Goal: Find specific page/section: Find specific page/section

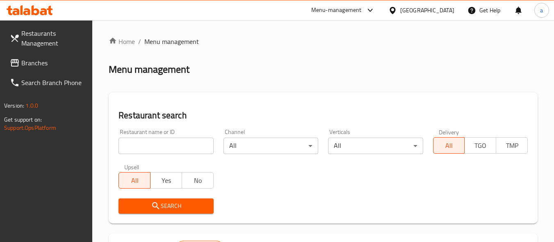
click at [23, 64] on span "Branches" at bounding box center [53, 63] width 65 height 10
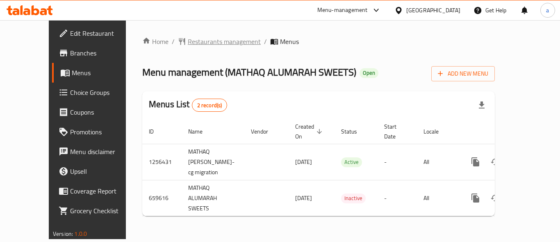
click at [204, 43] on span "Restaurants management" at bounding box center [224, 42] width 73 height 10
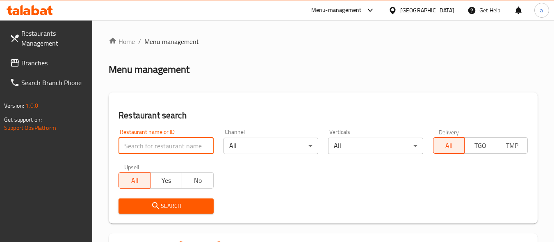
click at [178, 143] on input "search" at bounding box center [166, 145] width 95 height 16
paste input "641749"
type input "641749"
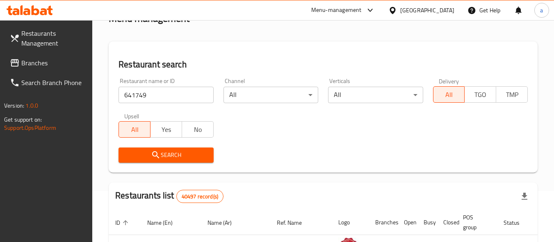
scroll to position [41, 0]
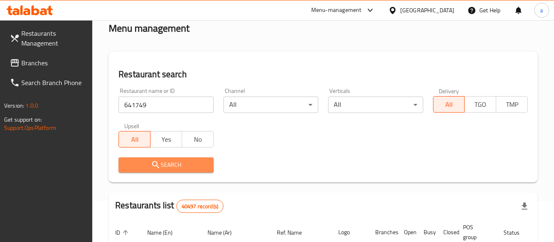
click at [157, 164] on icon "submit" at bounding box center [155, 164] width 7 height 7
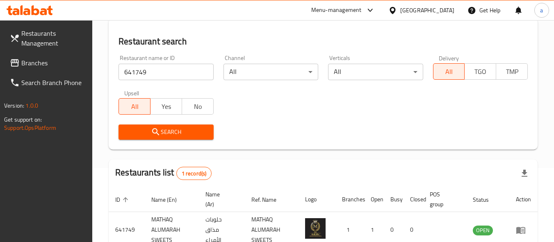
scroll to position [123, 0]
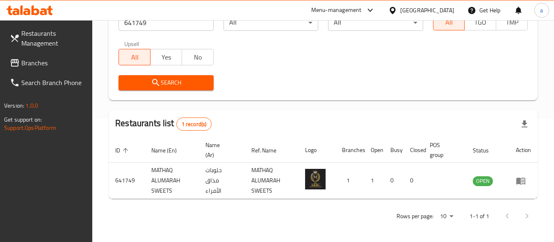
click at [413, 7] on div "[GEOGRAPHIC_DATA]" at bounding box center [427, 10] width 54 height 9
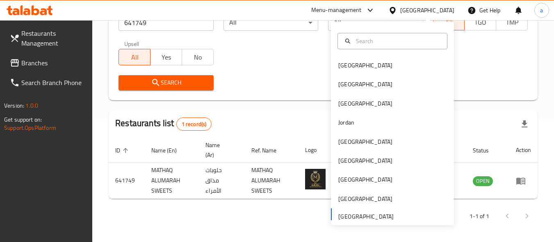
click at [49, 60] on span "Branches" at bounding box center [53, 63] width 65 height 10
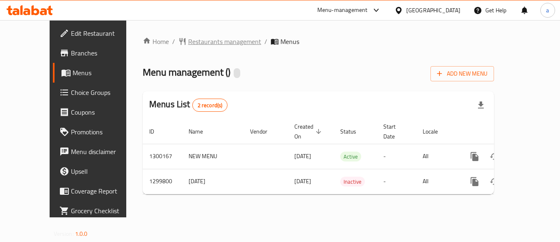
click at [188, 45] on span "Restaurants management" at bounding box center [224, 42] width 73 height 10
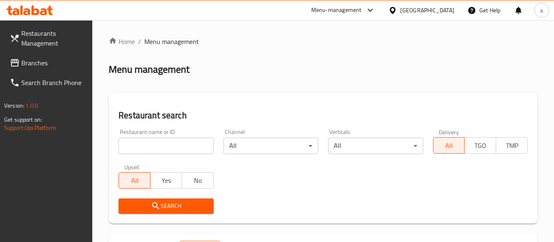
click at [164, 142] on input "search" at bounding box center [166, 145] width 95 height 16
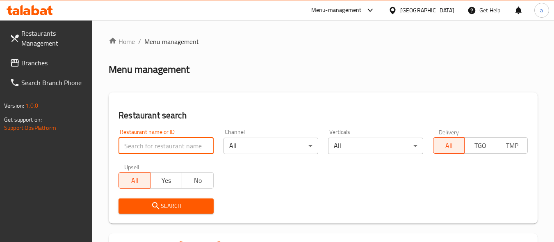
paste input "701476"
type input "701476"
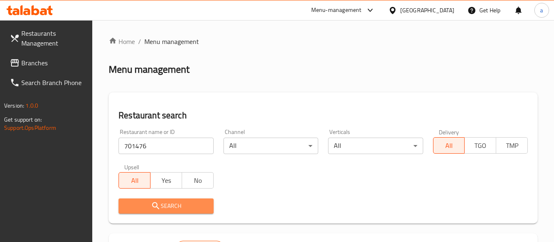
click at [204, 206] on span "Search" at bounding box center [166, 206] width 82 height 10
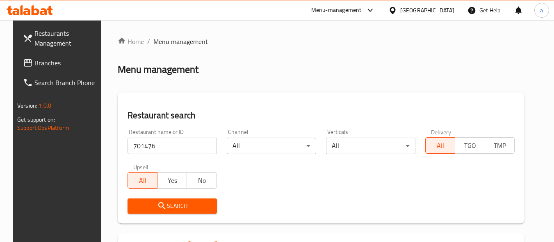
scroll to position [117, 0]
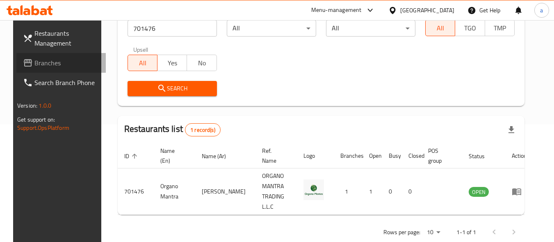
click at [34, 62] on span "Branches" at bounding box center [66, 63] width 65 height 10
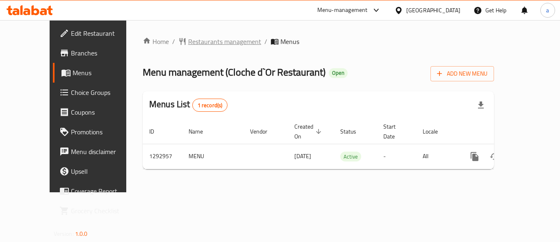
click at [188, 44] on span "Restaurants management" at bounding box center [224, 42] width 73 height 10
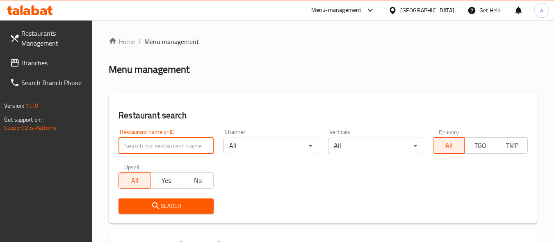
click at [164, 141] on input "search" at bounding box center [166, 145] width 95 height 16
paste input "699301"
type input "699301"
click button "Search" at bounding box center [166, 205] width 95 height 15
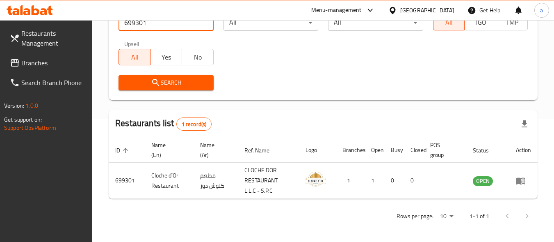
scroll to position [82, 0]
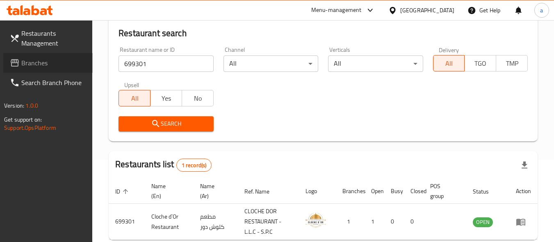
click at [34, 60] on span "Branches" at bounding box center [53, 63] width 65 height 10
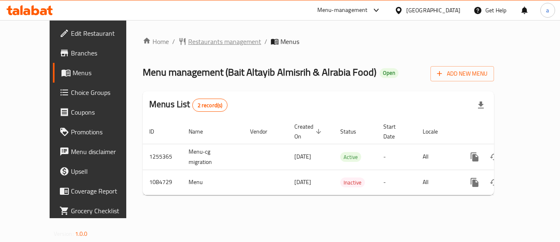
click at [193, 44] on span "Restaurants management" at bounding box center [224, 42] width 73 height 10
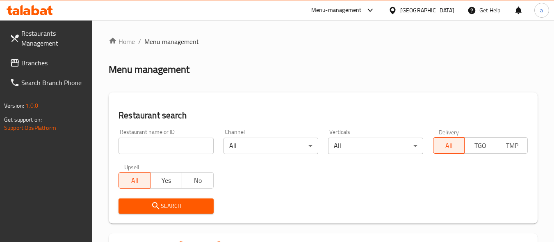
click at [175, 151] on input "search" at bounding box center [166, 145] width 95 height 16
paste input "664570"
type input "664570"
click button "Search" at bounding box center [166, 205] width 95 height 15
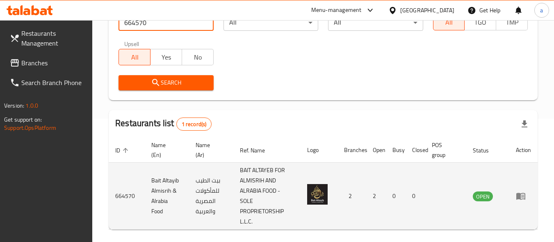
scroll to position [155, 0]
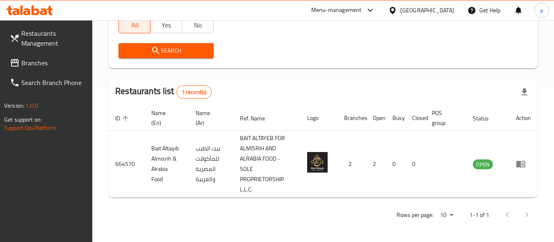
click at [425, 16] on div "[GEOGRAPHIC_DATA]" at bounding box center [421, 10] width 79 height 20
click at [424, 12] on div "[GEOGRAPHIC_DATA]" at bounding box center [427, 10] width 54 height 9
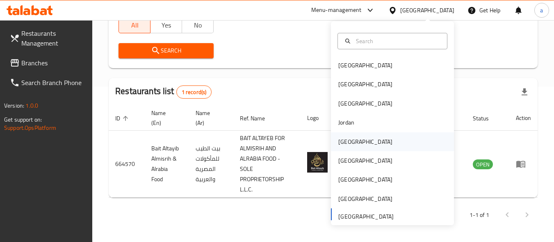
click at [369, 140] on div "[GEOGRAPHIC_DATA]" at bounding box center [392, 141] width 123 height 19
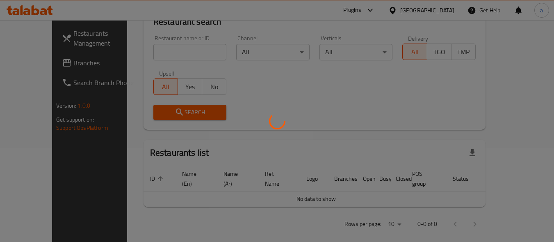
scroll to position [155, 0]
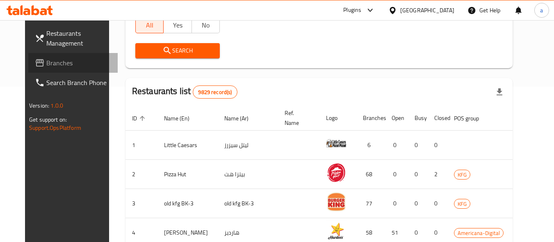
click at [35, 61] on span at bounding box center [40, 63] width 11 height 10
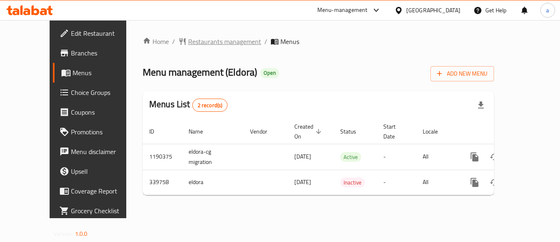
click at [196, 41] on span "Restaurants management" at bounding box center [224, 42] width 73 height 10
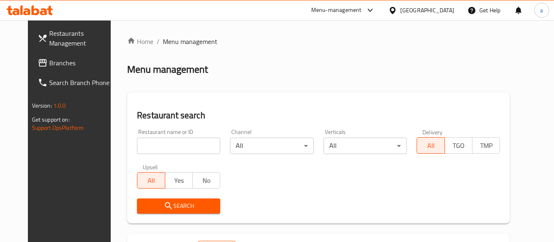
click at [173, 142] on input "search" at bounding box center [178, 145] width 83 height 16
paste input "630180"
type input "630180"
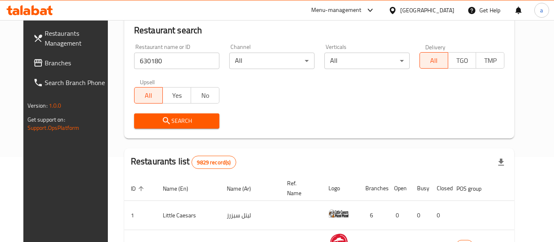
scroll to position [123, 0]
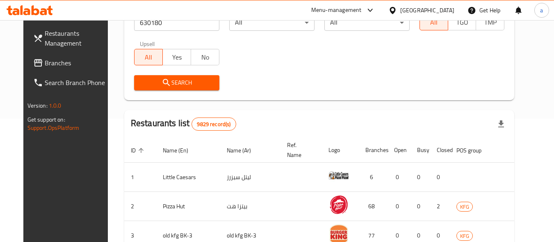
click at [193, 87] on span "Search" at bounding box center [177, 83] width 72 height 10
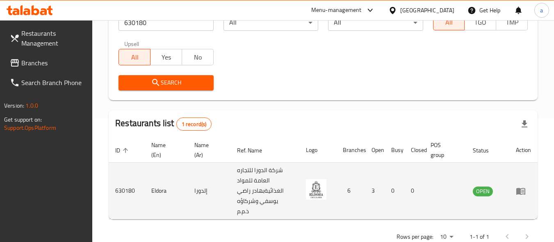
scroll to position [145, 0]
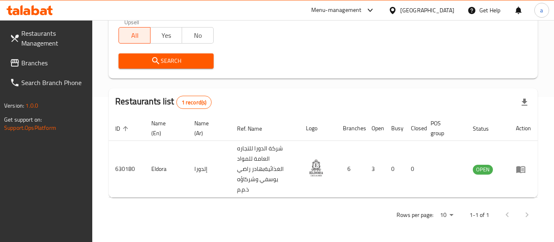
click at [395, 9] on icon at bounding box center [393, 10] width 6 height 7
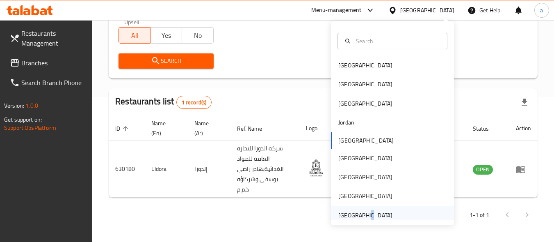
click at [360, 217] on div "[GEOGRAPHIC_DATA]" at bounding box center [365, 214] width 67 height 19
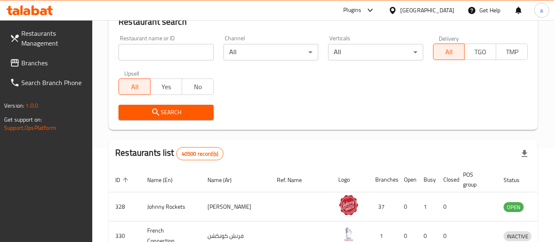
scroll to position [145, 0]
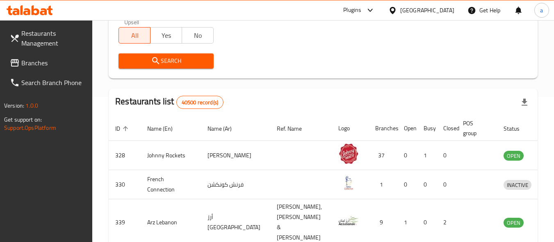
click at [19, 63] on icon at bounding box center [15, 63] width 10 height 10
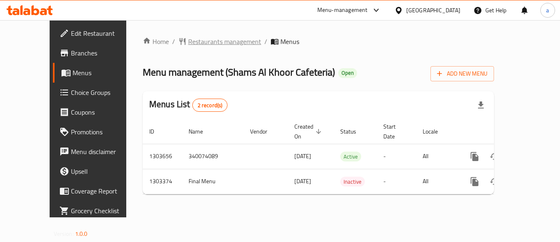
click at [188, 41] on span "Restaurants management" at bounding box center [224, 42] width 73 height 10
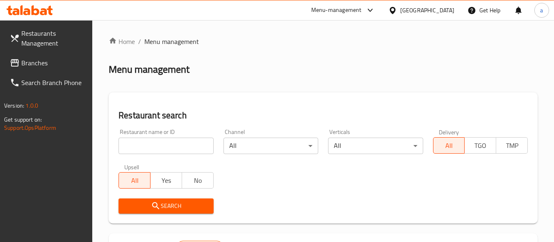
click at [184, 146] on input "search" at bounding box center [166, 145] width 95 height 16
paste input "702666"
type input "702666"
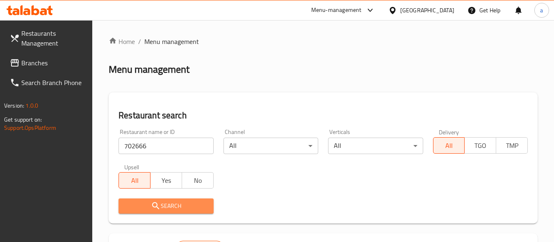
click at [188, 206] on span "Search" at bounding box center [166, 206] width 82 height 10
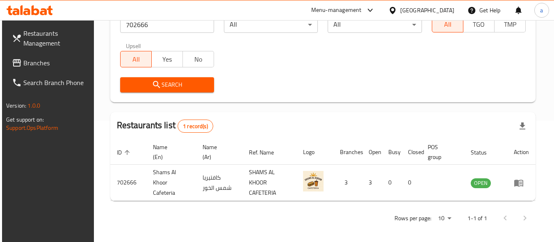
scroll to position [123, 0]
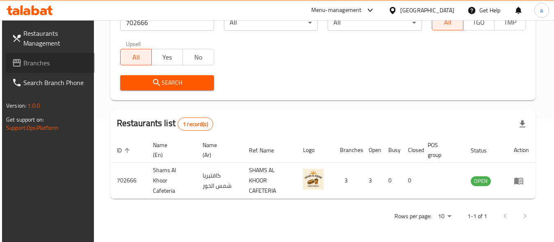
click at [58, 63] on span "Branches" at bounding box center [55, 63] width 65 height 10
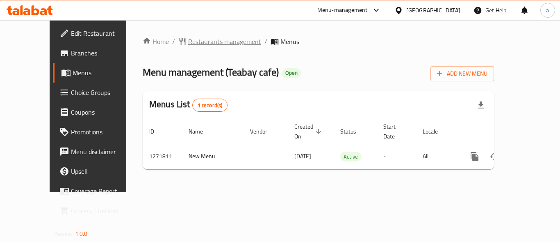
click at [194, 41] on span "Restaurants management" at bounding box center [224, 42] width 73 height 10
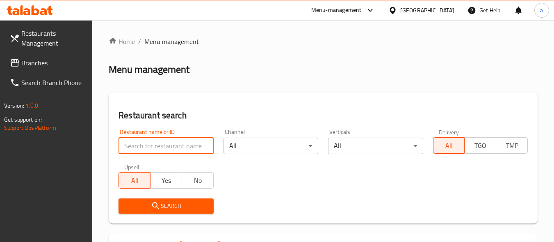
click at [165, 146] on input "search" at bounding box center [166, 145] width 95 height 16
paste input "689863"
type input "689863"
click button "Search" at bounding box center [166, 205] width 95 height 15
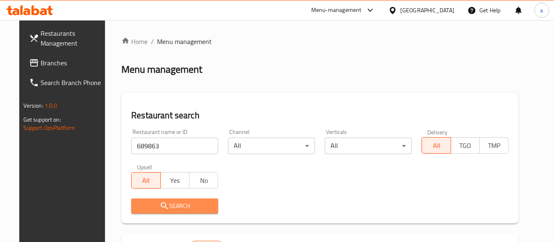
click at [190, 204] on span "Search" at bounding box center [175, 206] width 74 height 10
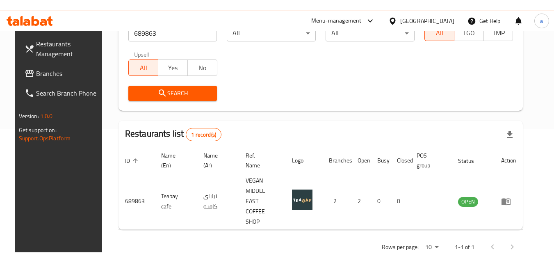
scroll to position [103, 0]
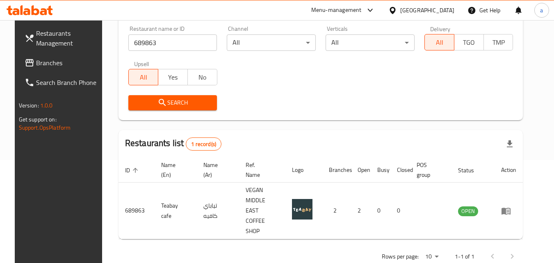
click at [36, 59] on span "Branches" at bounding box center [68, 63] width 65 height 10
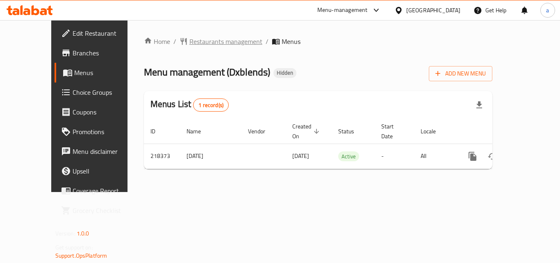
click at [191, 42] on span "Restaurants management" at bounding box center [225, 42] width 73 height 10
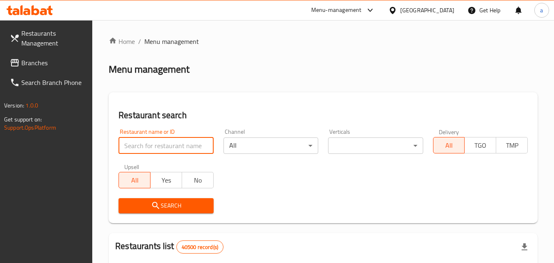
click at [172, 138] on input "search" at bounding box center [166, 145] width 95 height 16
paste input "624939"
type input "624939"
click button "Search" at bounding box center [166, 205] width 95 height 15
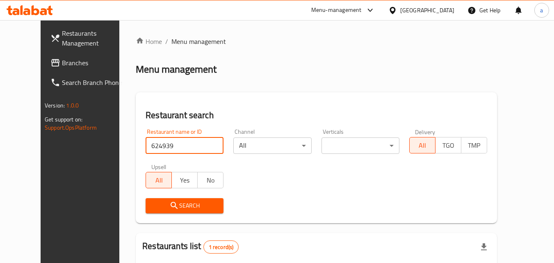
click at [174, 208] on span "Search" at bounding box center [184, 206] width 65 height 10
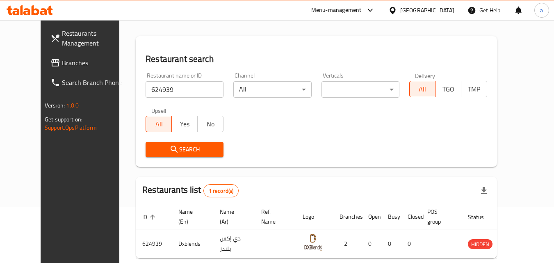
scroll to position [82, 0]
